Goal: Navigation & Orientation: Find specific page/section

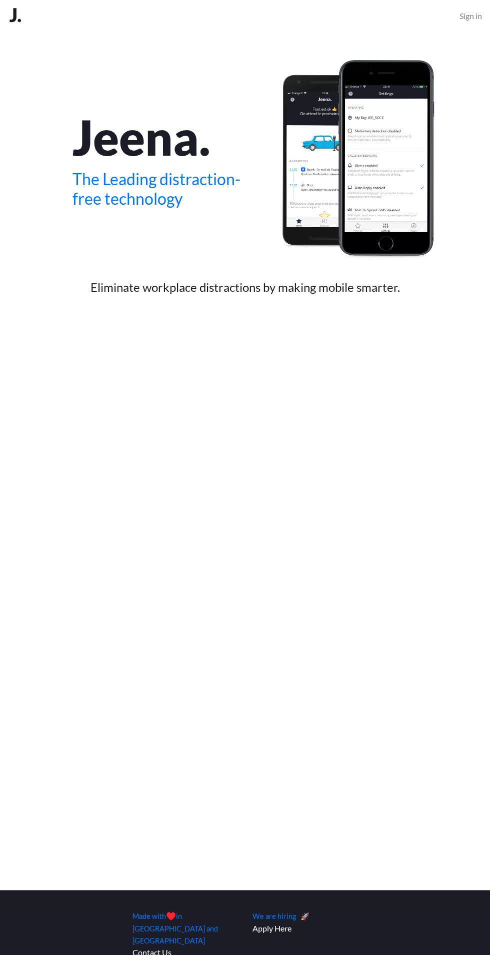
click at [127, 195] on h2 "The Leading distraction-free technology" at bounding box center [170, 189] width 195 height 39
click at [470, 14] on link "Sign in" at bounding box center [471, 16] width 23 height 20
